Goal: Task Accomplishment & Management: Manage account settings

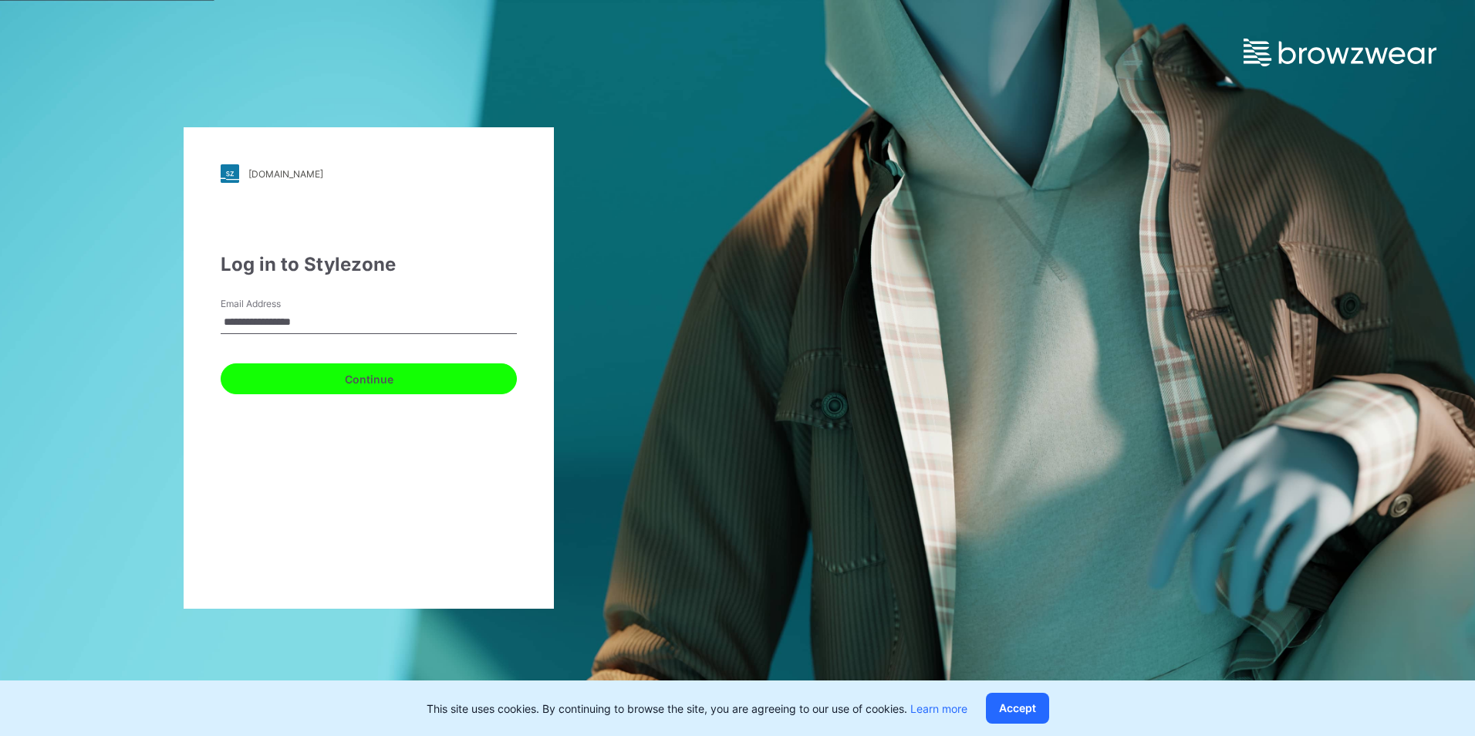
click at [383, 383] on button "Continue" at bounding box center [369, 378] width 296 height 31
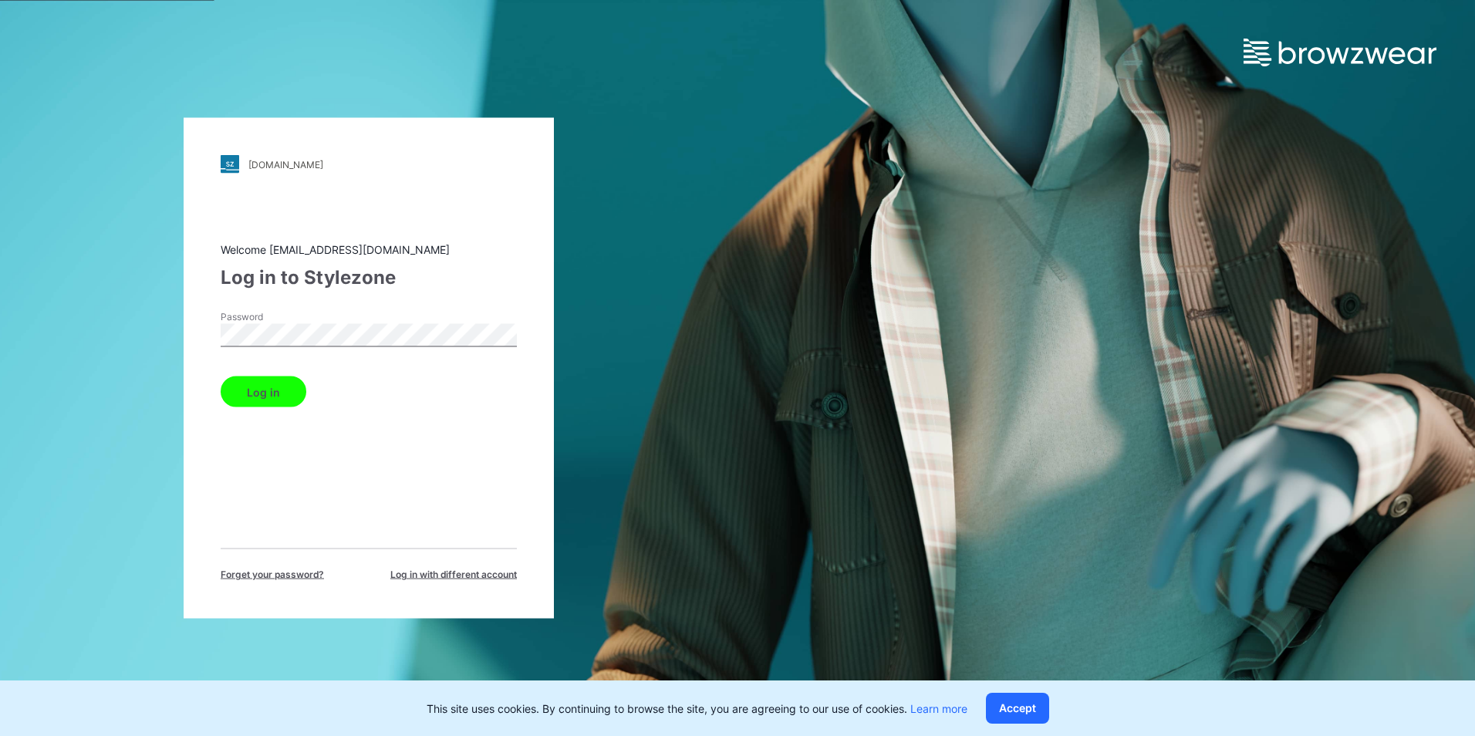
click at [262, 389] on button "Log in" at bounding box center [264, 392] width 86 height 31
click at [266, 395] on button "Log in" at bounding box center [264, 392] width 86 height 31
click at [272, 387] on button "Log in" at bounding box center [264, 392] width 86 height 31
click at [256, 400] on button "Log in" at bounding box center [264, 392] width 86 height 31
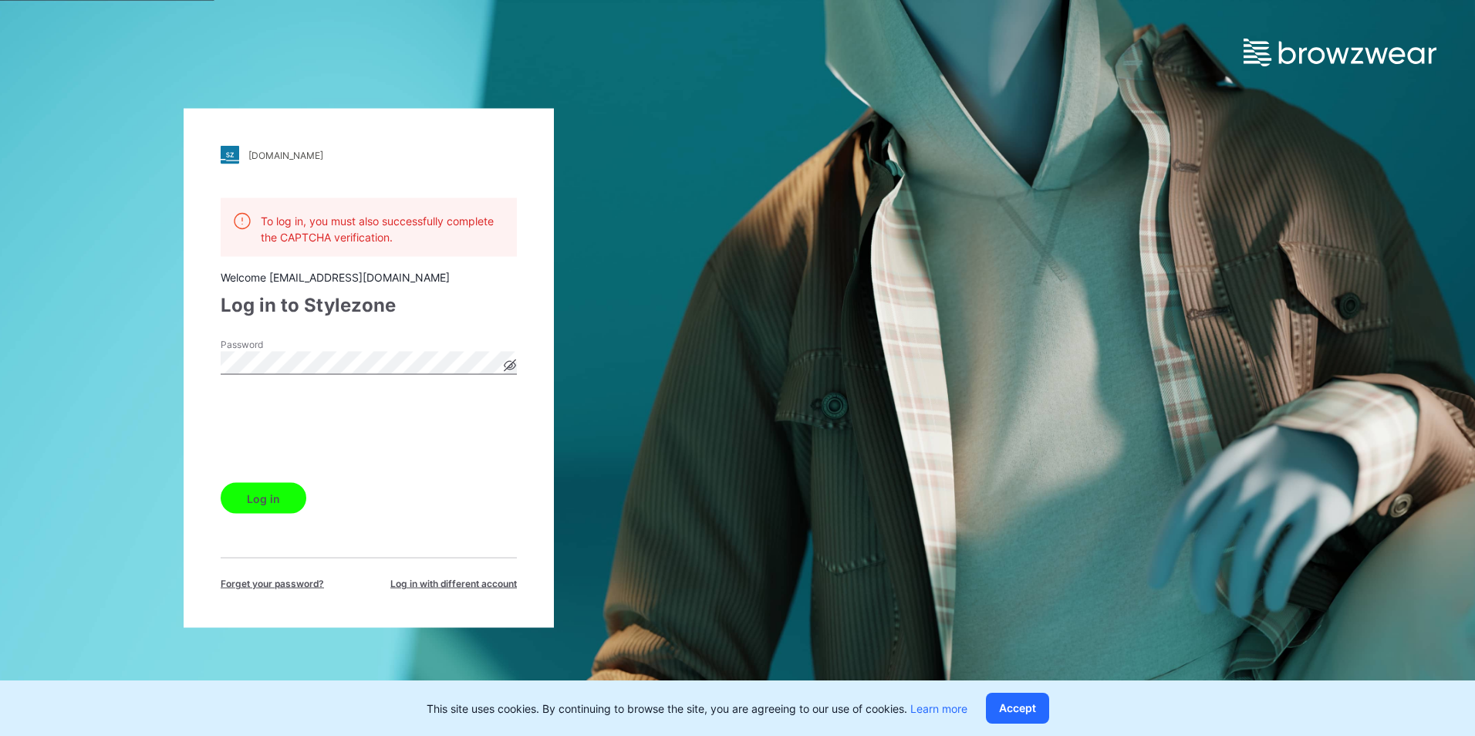
click at [245, 493] on button "Log in" at bounding box center [264, 498] width 86 height 31
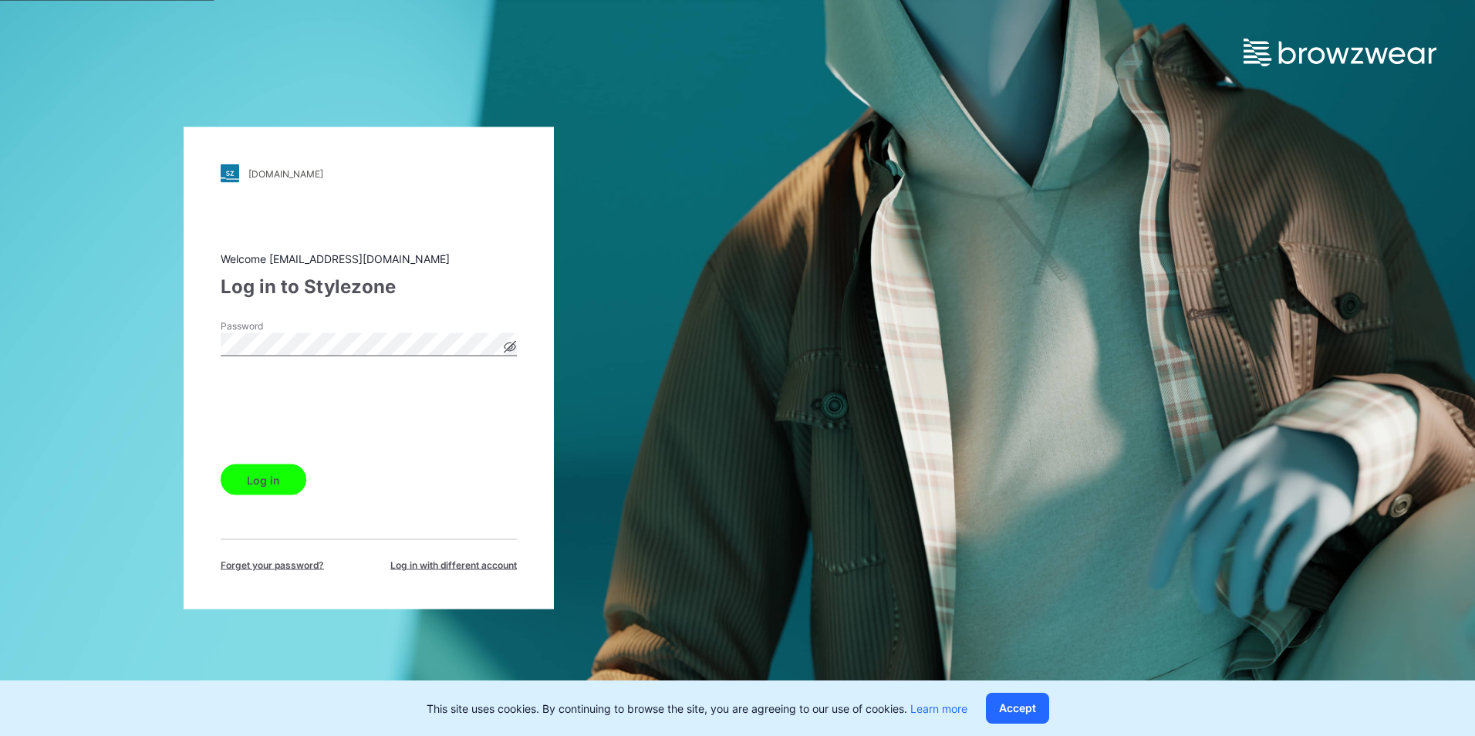
click at [261, 486] on button "Log in" at bounding box center [264, 480] width 86 height 31
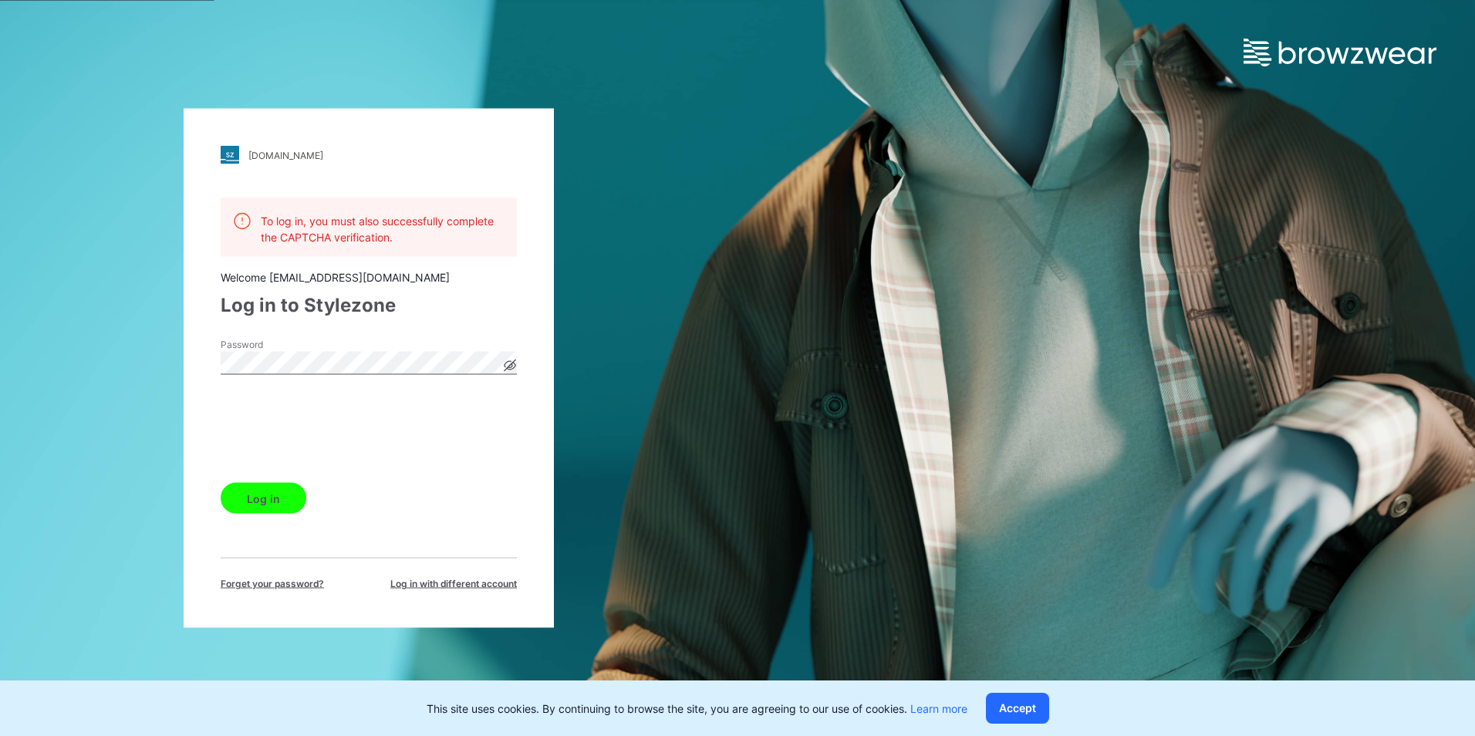
click at [512, 368] on icon at bounding box center [511, 365] width 12 height 8
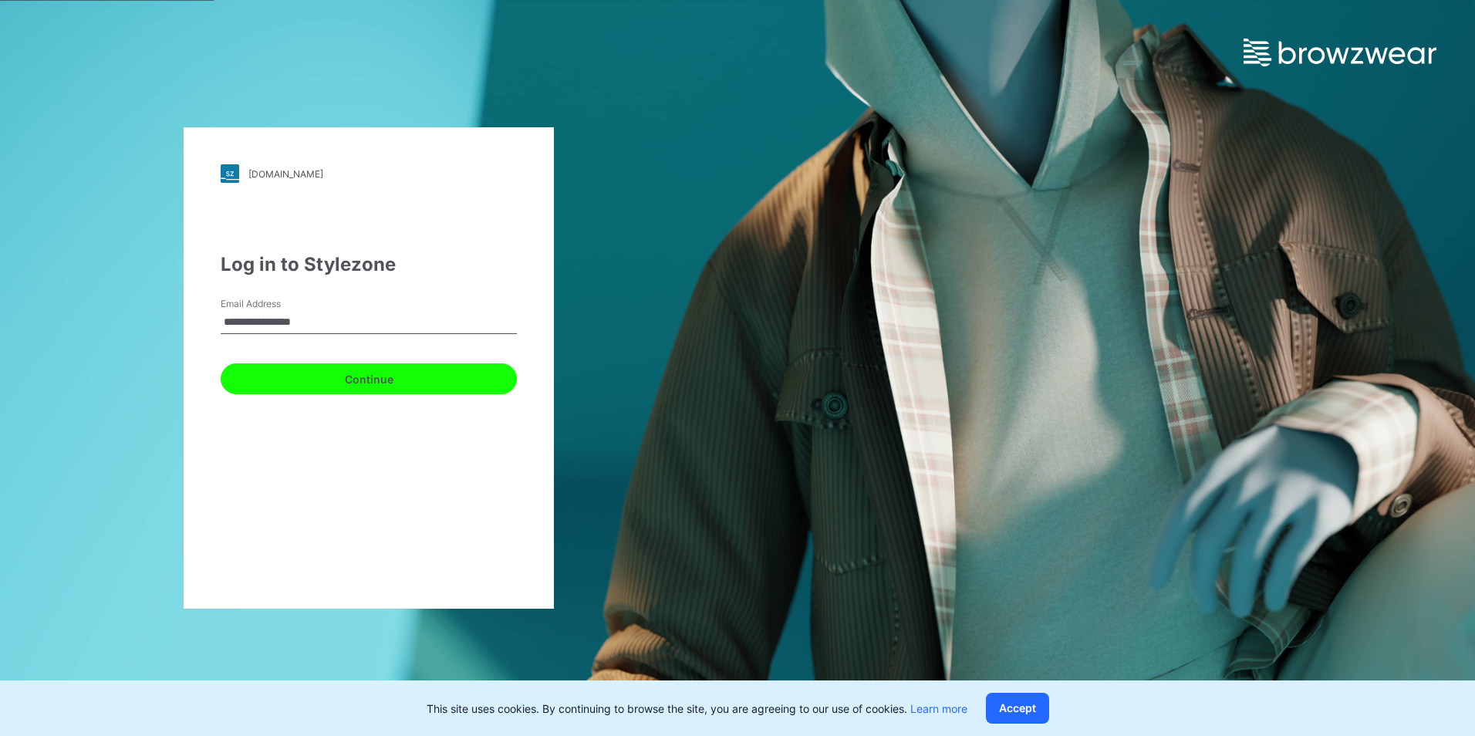
click at [341, 383] on button "Continue" at bounding box center [369, 378] width 296 height 31
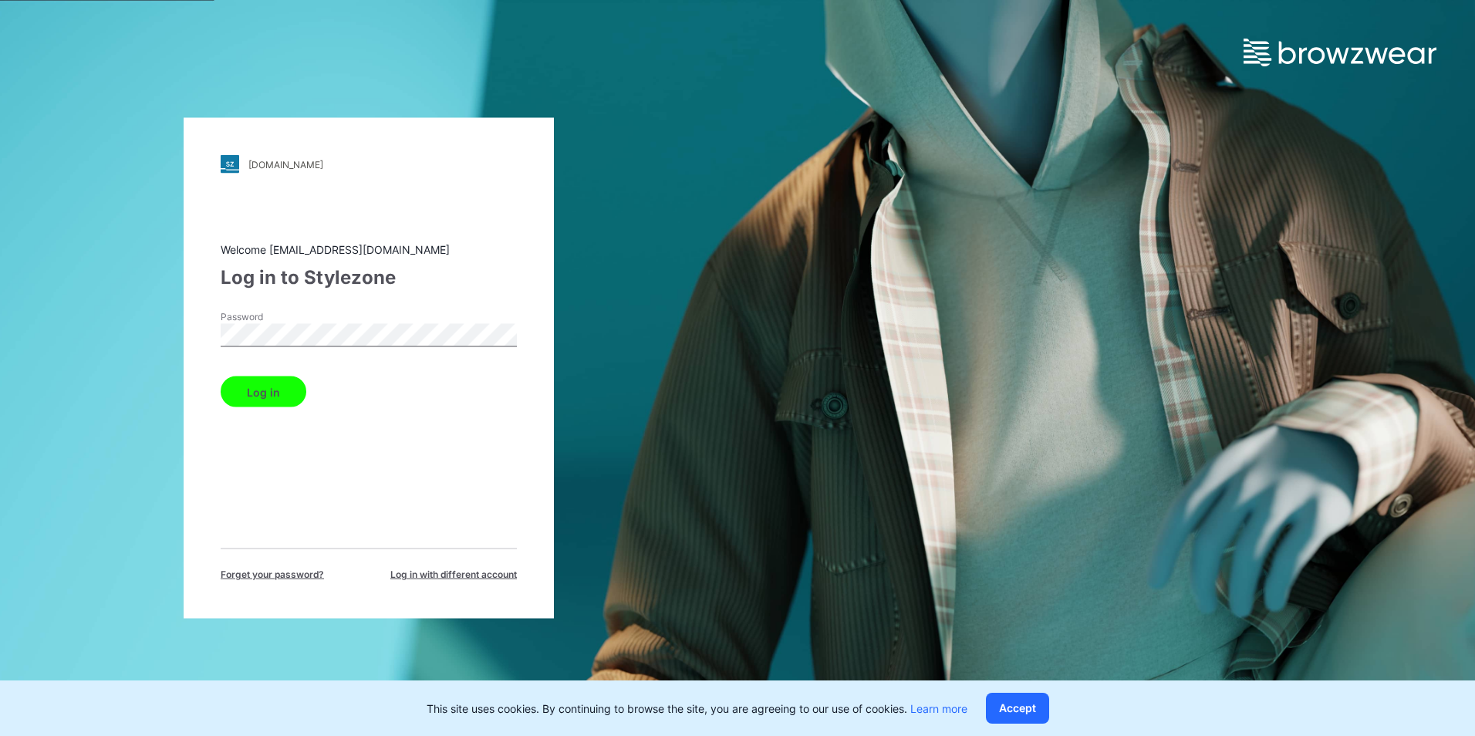
click at [240, 400] on button "Log in" at bounding box center [264, 392] width 86 height 31
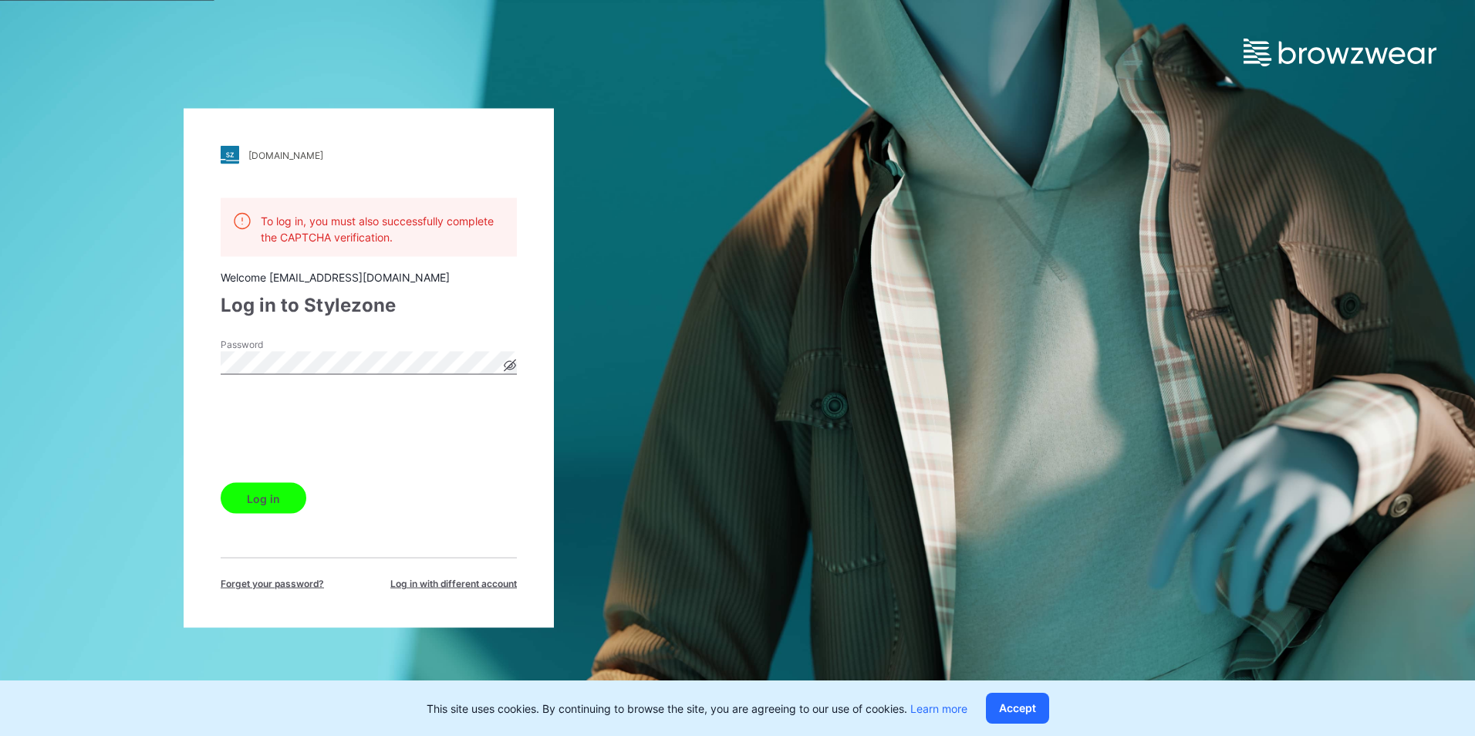
click at [250, 505] on button "Log in" at bounding box center [264, 498] width 86 height 31
